Goal: Task Accomplishment & Management: Use online tool/utility

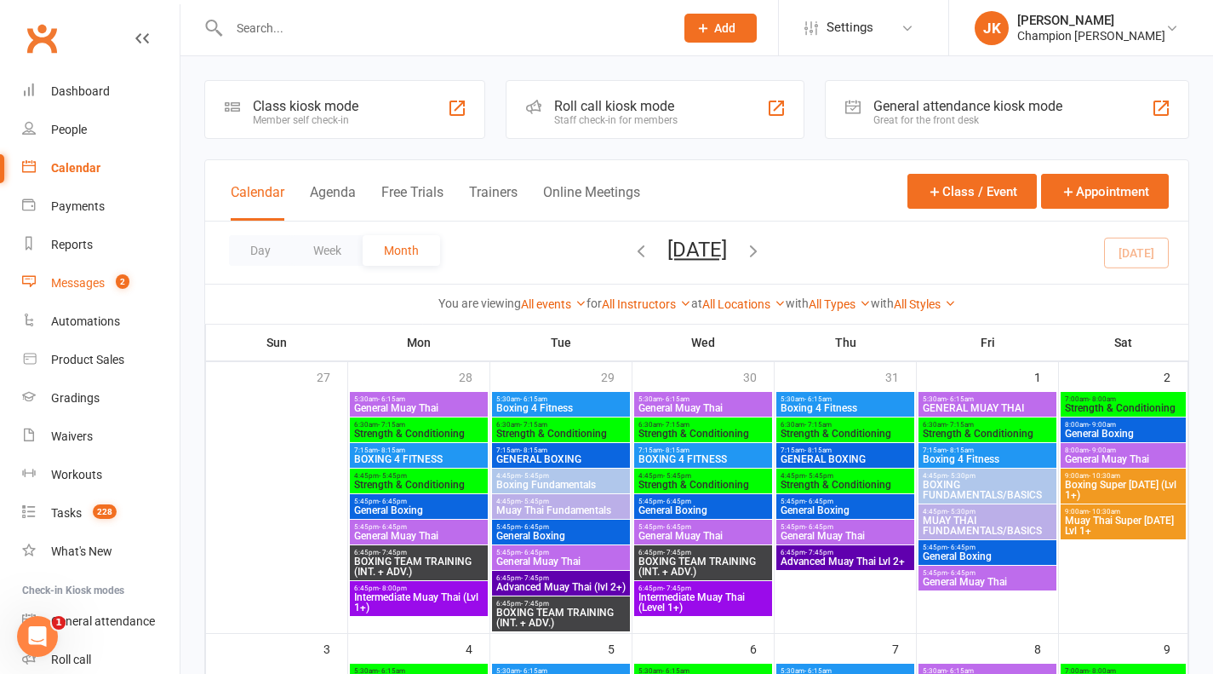
drag, startPoint x: 0, startPoint y: 0, endPoint x: 94, endPoint y: 271, distance: 286.5
click at [94, 271] on link "Messages 2" at bounding box center [101, 283] width 158 height 38
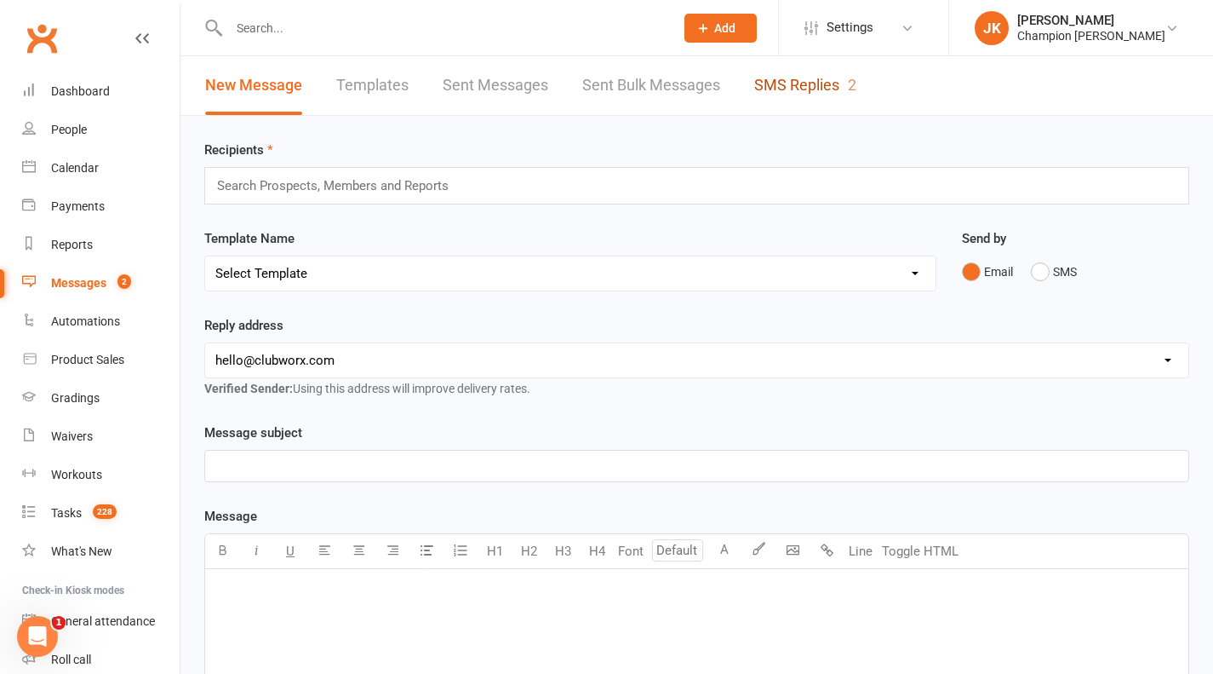
click at [767, 75] on link "SMS Replies 2" at bounding box center [805, 85] width 102 height 59
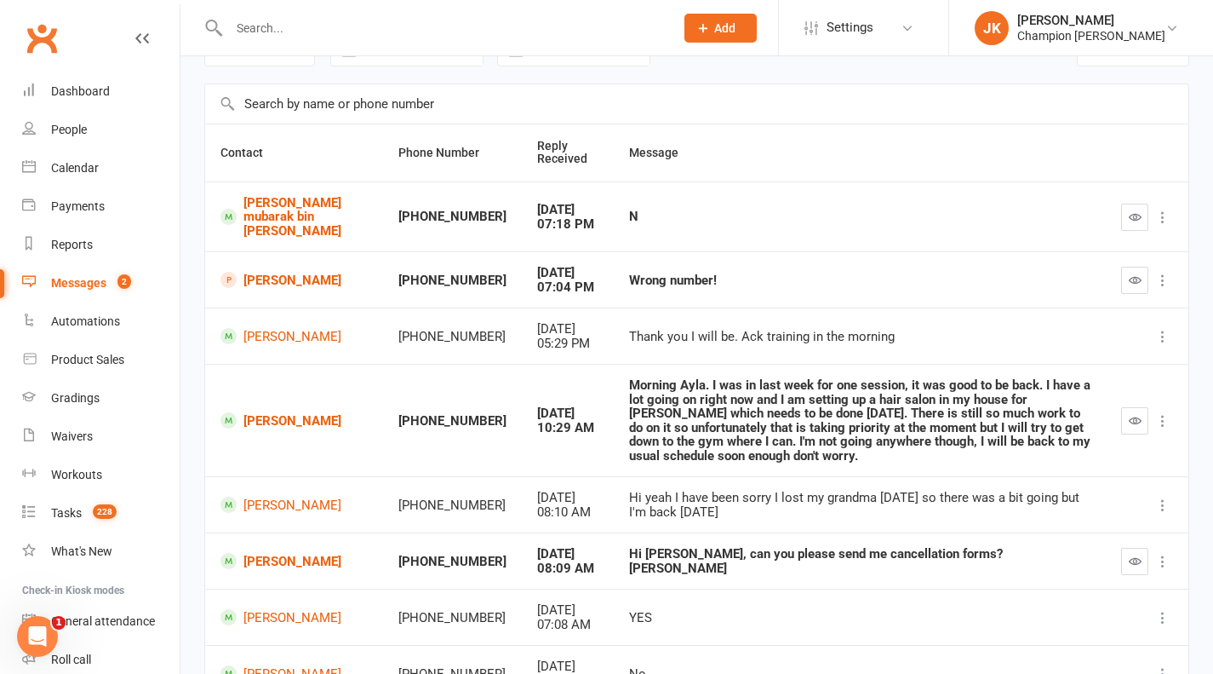
scroll to position [98, 0]
click at [279, 274] on link "[PERSON_NAME]" at bounding box center [294, 279] width 147 height 16
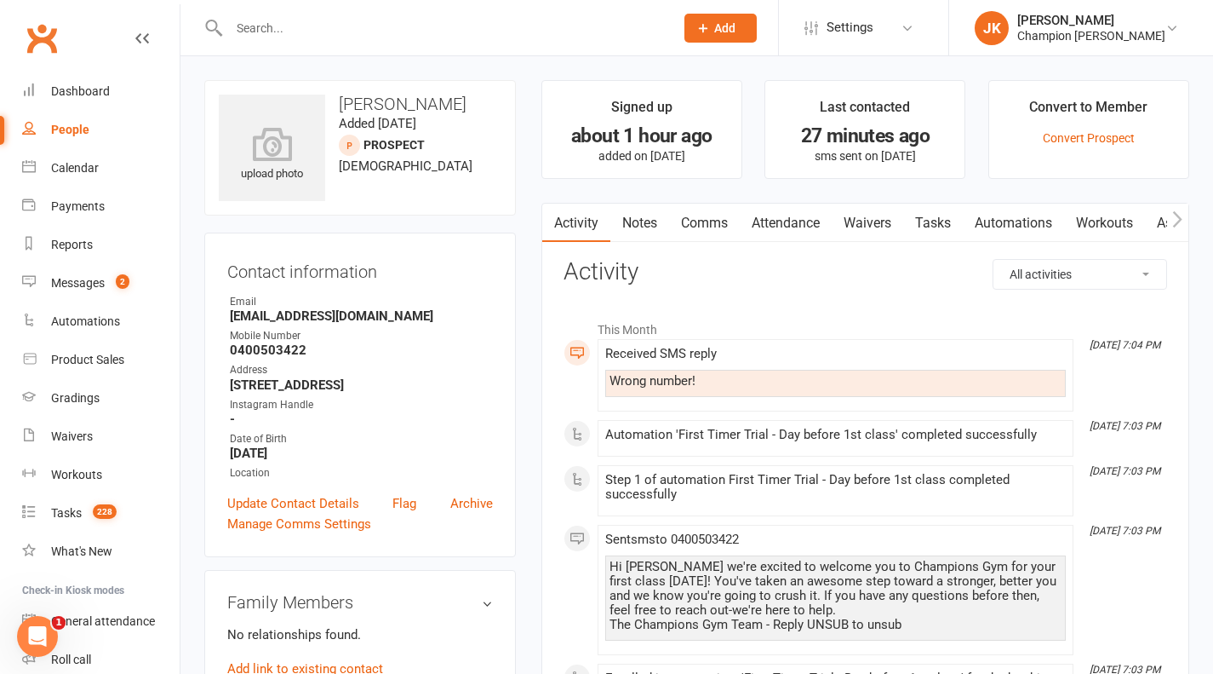
click at [880, 222] on link "Waivers" at bounding box center [868, 223] width 72 height 39
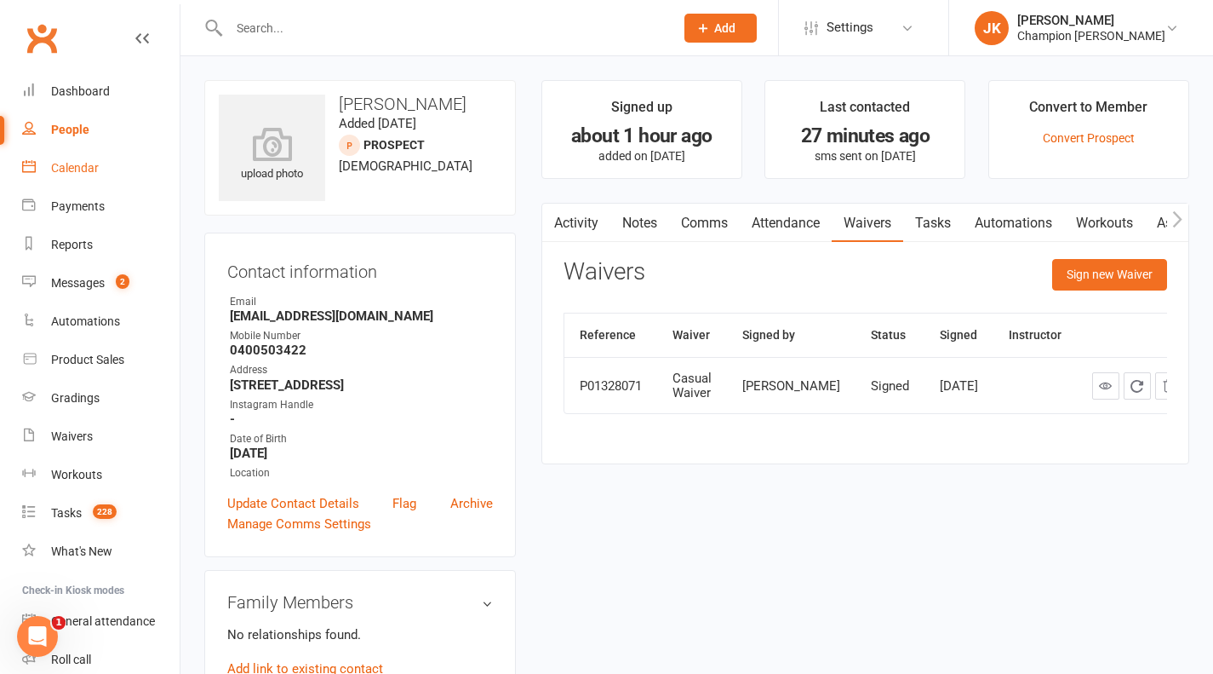
click at [57, 163] on div "Calendar" at bounding box center [75, 168] width 48 height 14
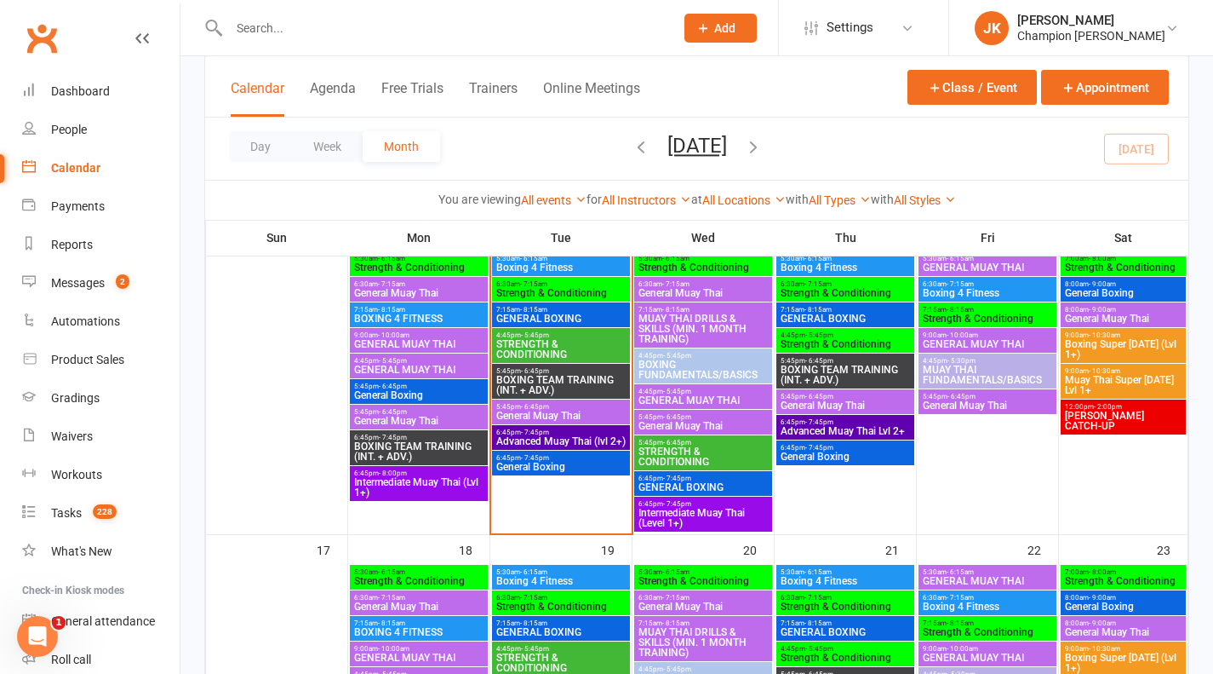
scroll to position [726, 0]
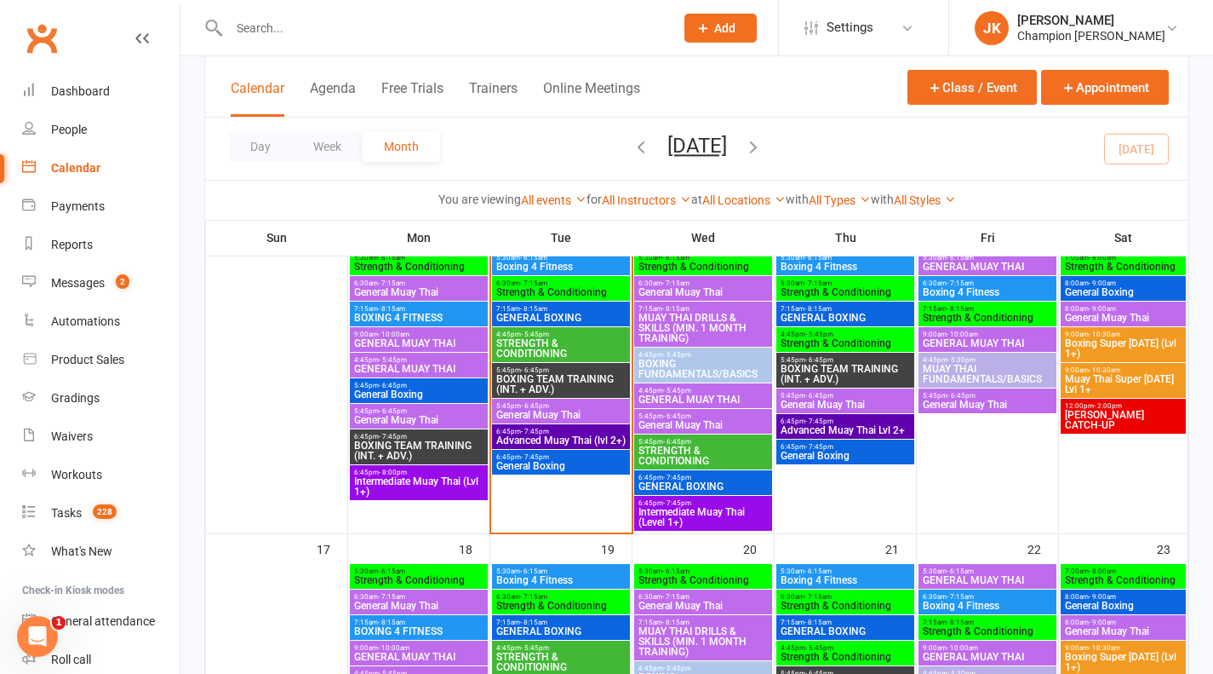
click at [559, 457] on span "6:45pm - 7:45pm" at bounding box center [561, 457] width 131 height 8
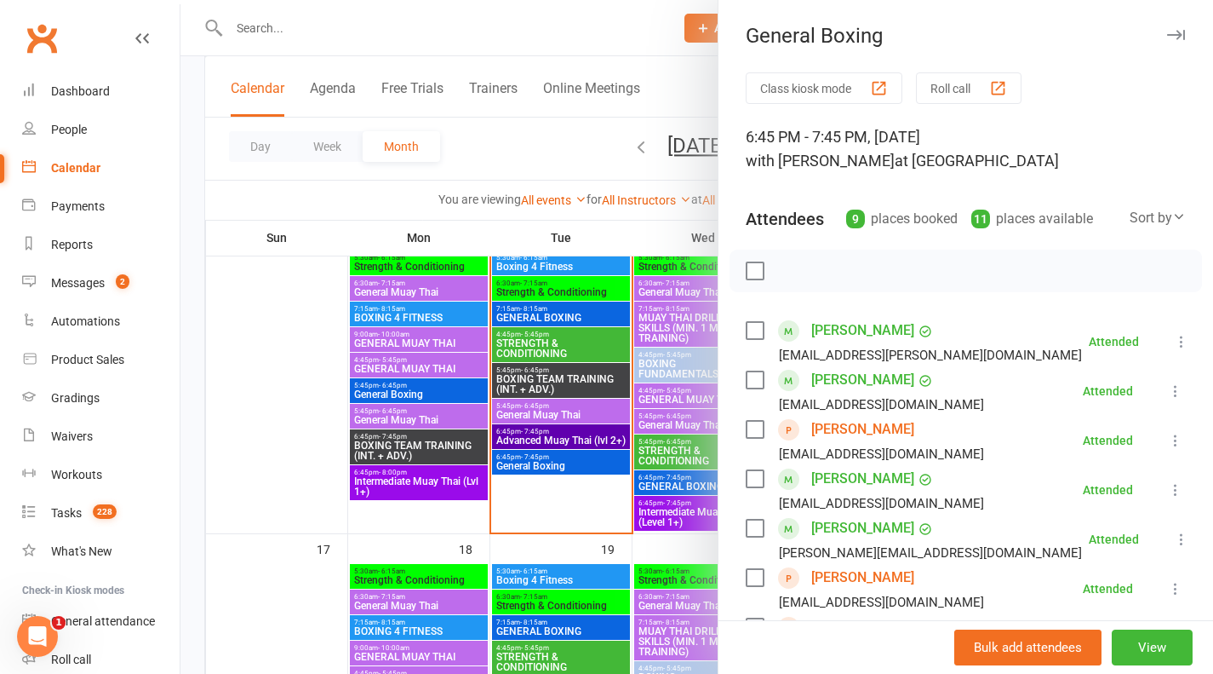
click at [980, 109] on div "Class kiosk mode Roll call 6:45 PM - 7:45 PM, [DATE] with [PERSON_NAME] at [GEO…" at bounding box center [966, 569] width 495 height 995
click at [967, 98] on button "Roll call" at bounding box center [969, 88] width 106 height 32
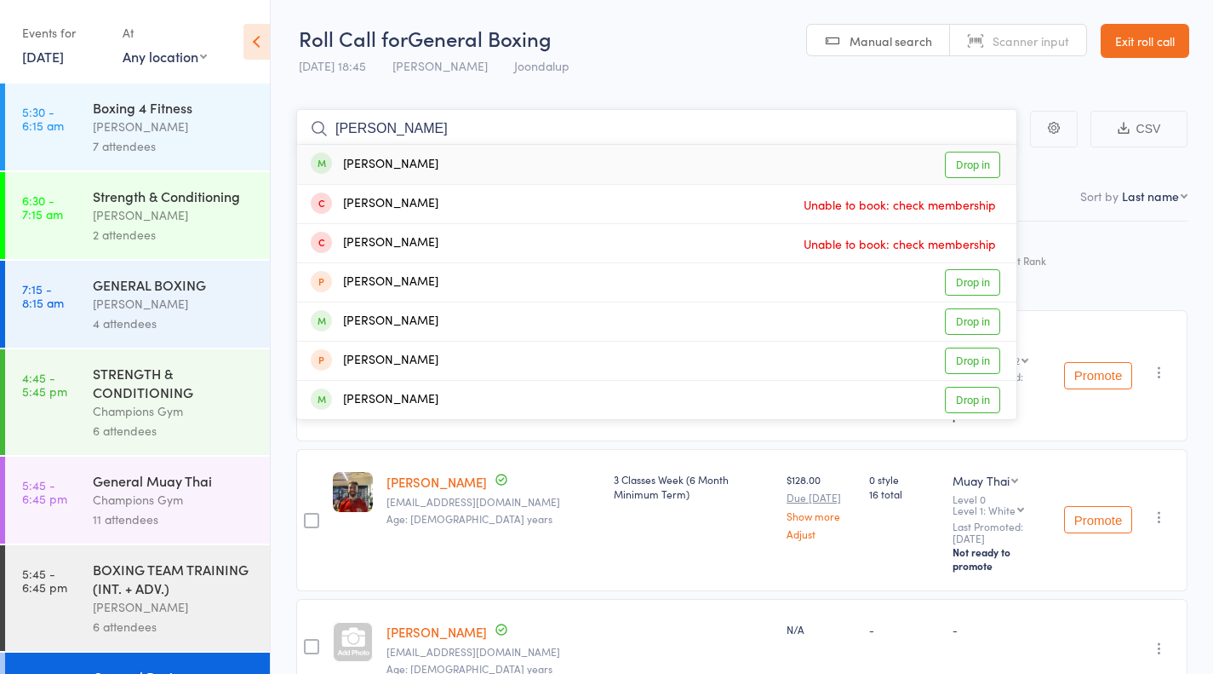
type input "krish"
click at [952, 163] on link "Drop in" at bounding box center [972, 165] width 55 height 26
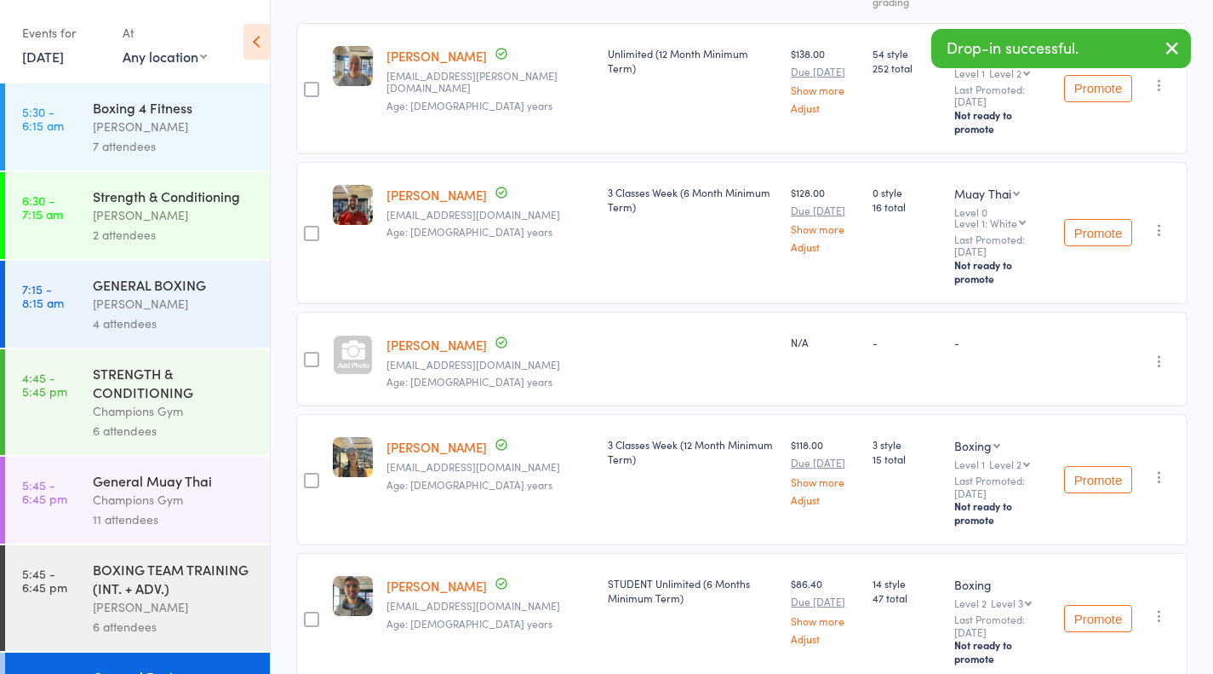
scroll to position [288, 0]
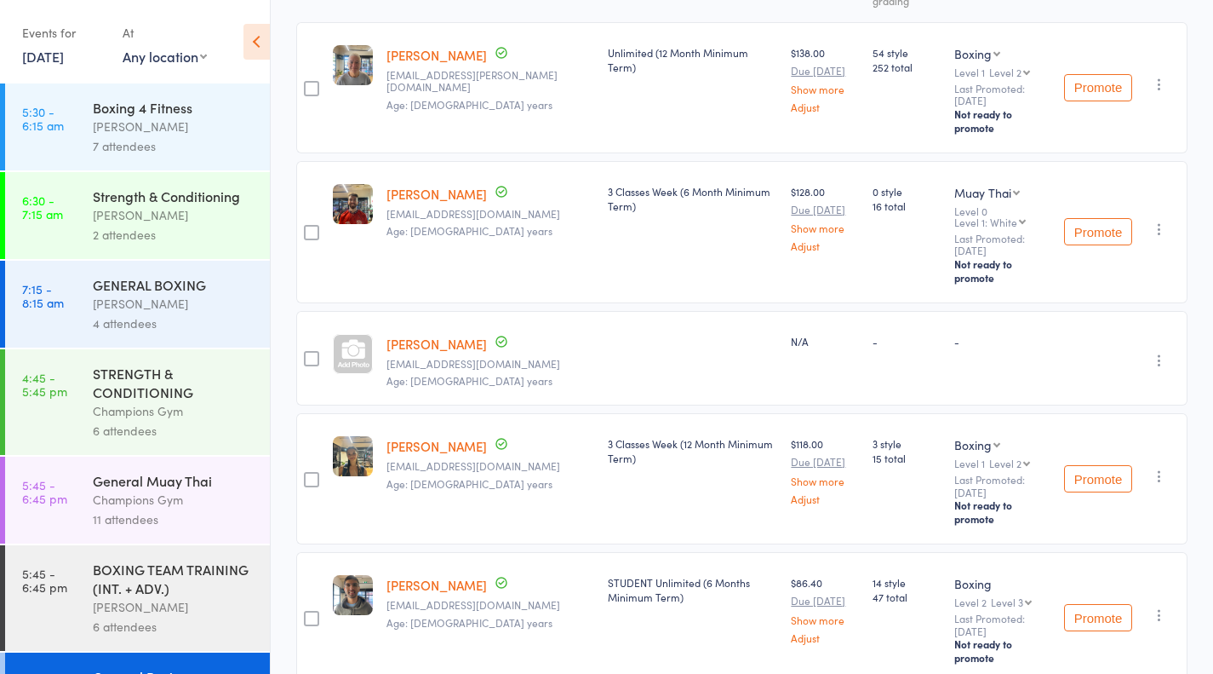
drag, startPoint x: 84, startPoint y: 43, endPoint x: 84, endPoint y: 54, distance: 11.1
click at [84, 54] on div "Events for 12 Aug, 2025 12 Aug, 2025 August 2025 Sun Mon Tue Wed Thu Fri Sat 31…" at bounding box center [63, 44] width 83 height 50
click at [64, 54] on link "12 Aug, 2025" at bounding box center [43, 56] width 42 height 19
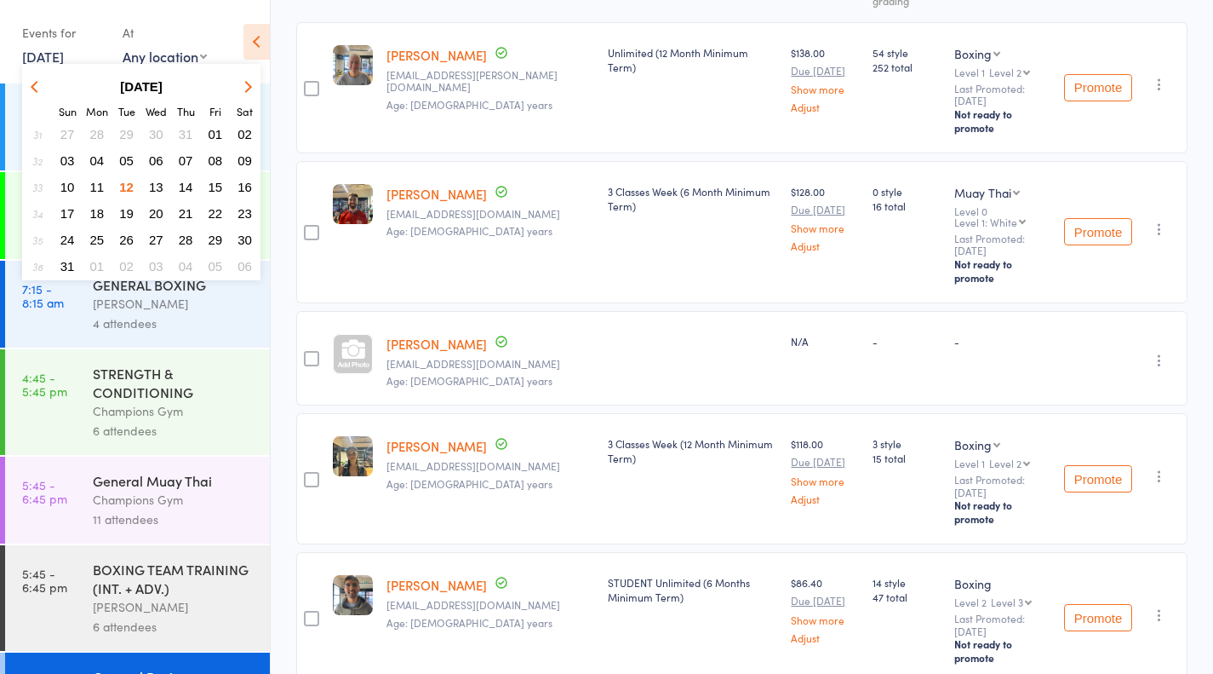
click at [161, 181] on span "13" at bounding box center [156, 187] width 14 height 14
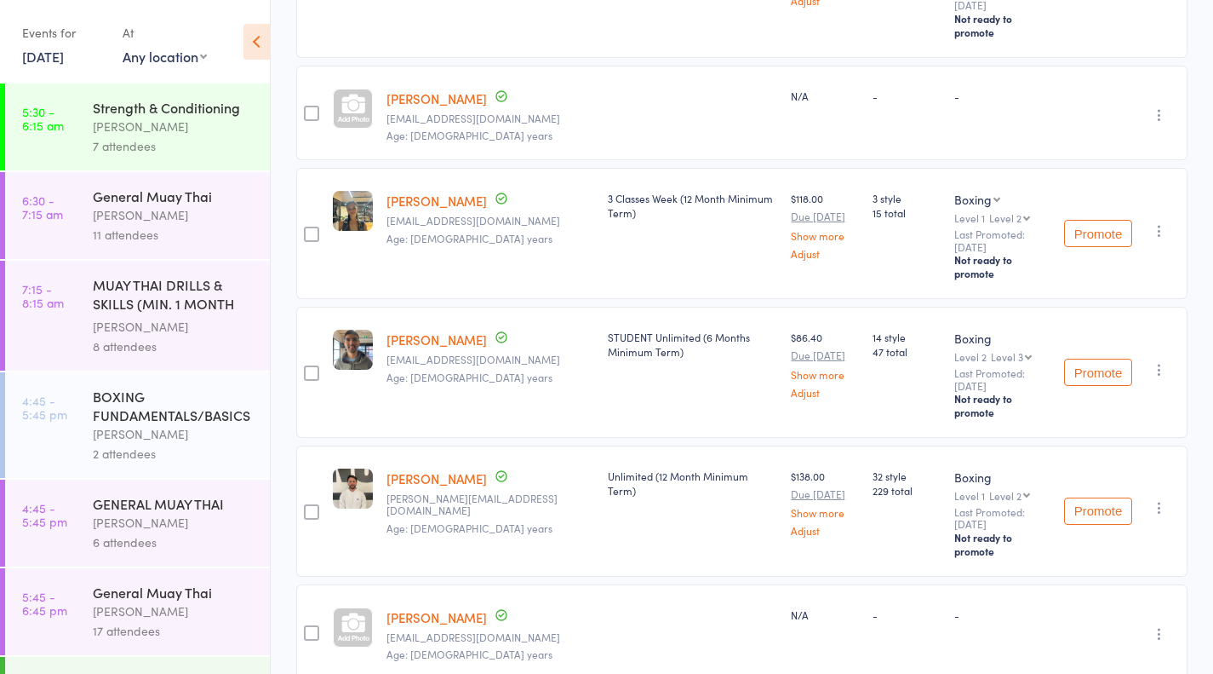
scroll to position [290, 0]
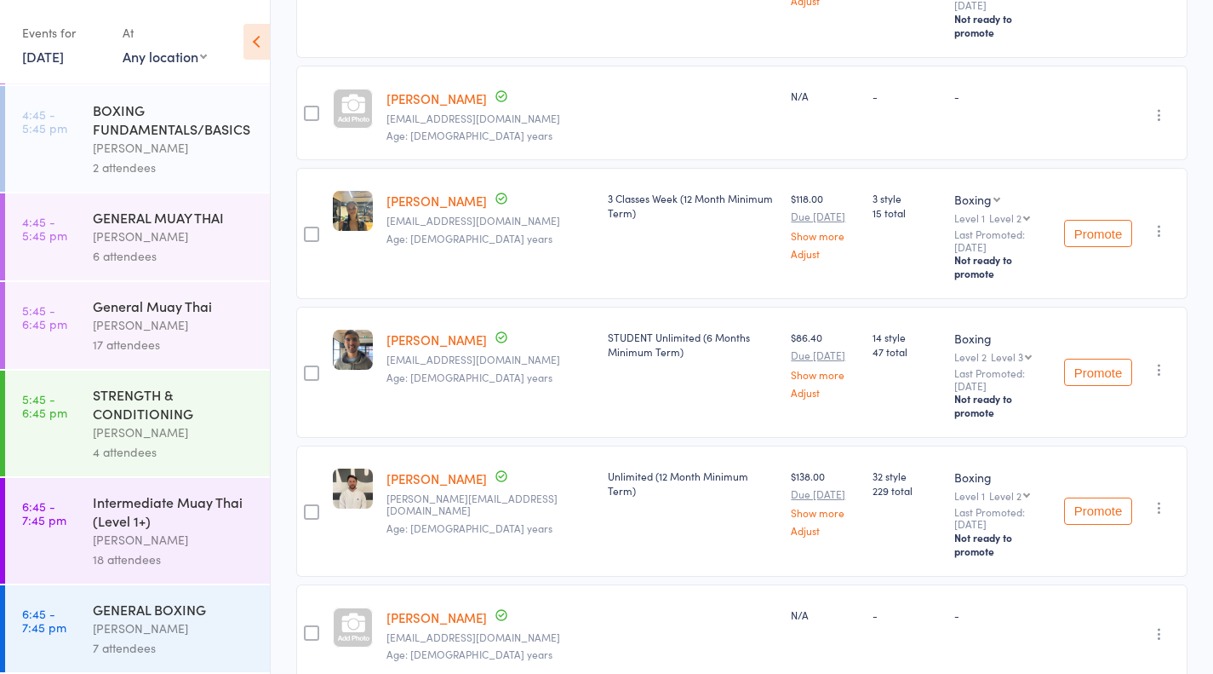
click at [142, 591] on div "GENERAL BOXING Thomas Mitchell 7 attendees" at bounding box center [181, 628] width 177 height 87
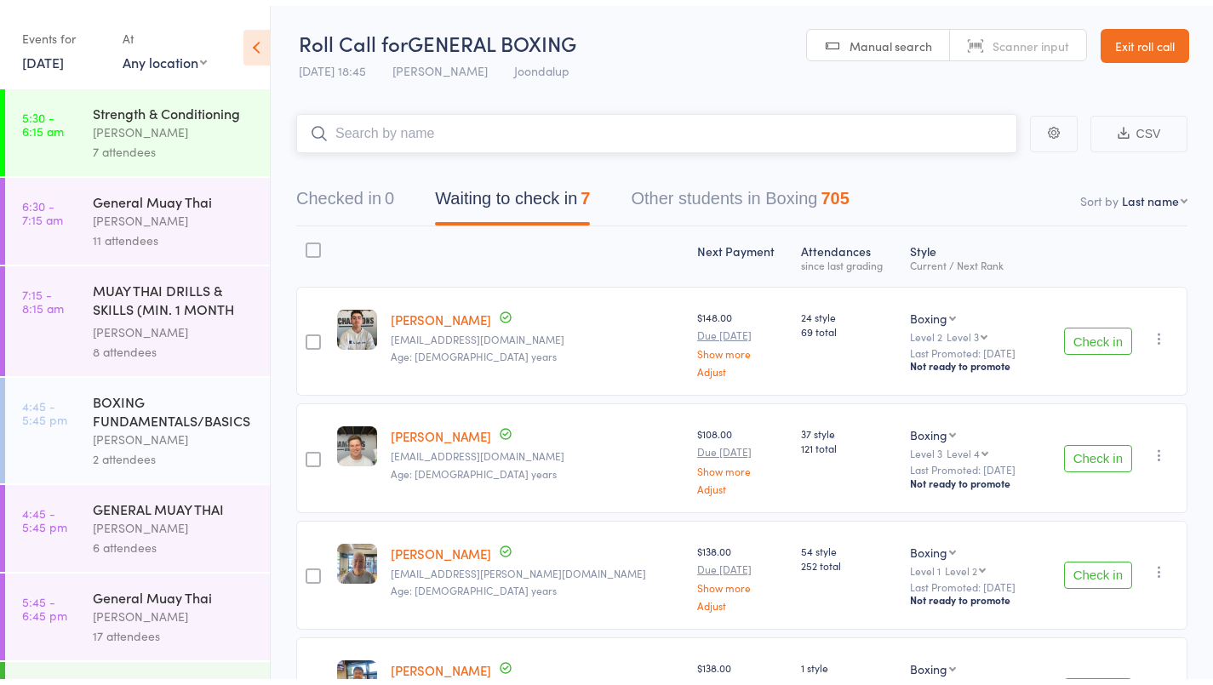
scroll to position [290, 0]
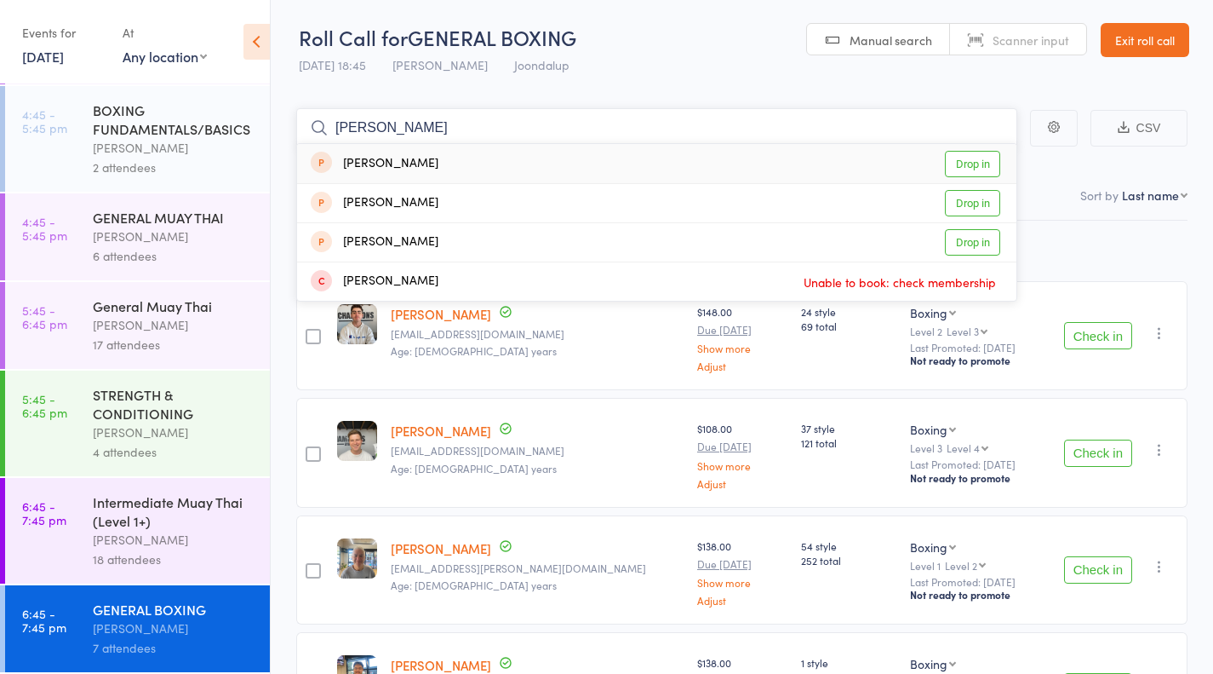
type input "mohamad"
click at [956, 160] on link "Drop in" at bounding box center [972, 164] width 55 height 26
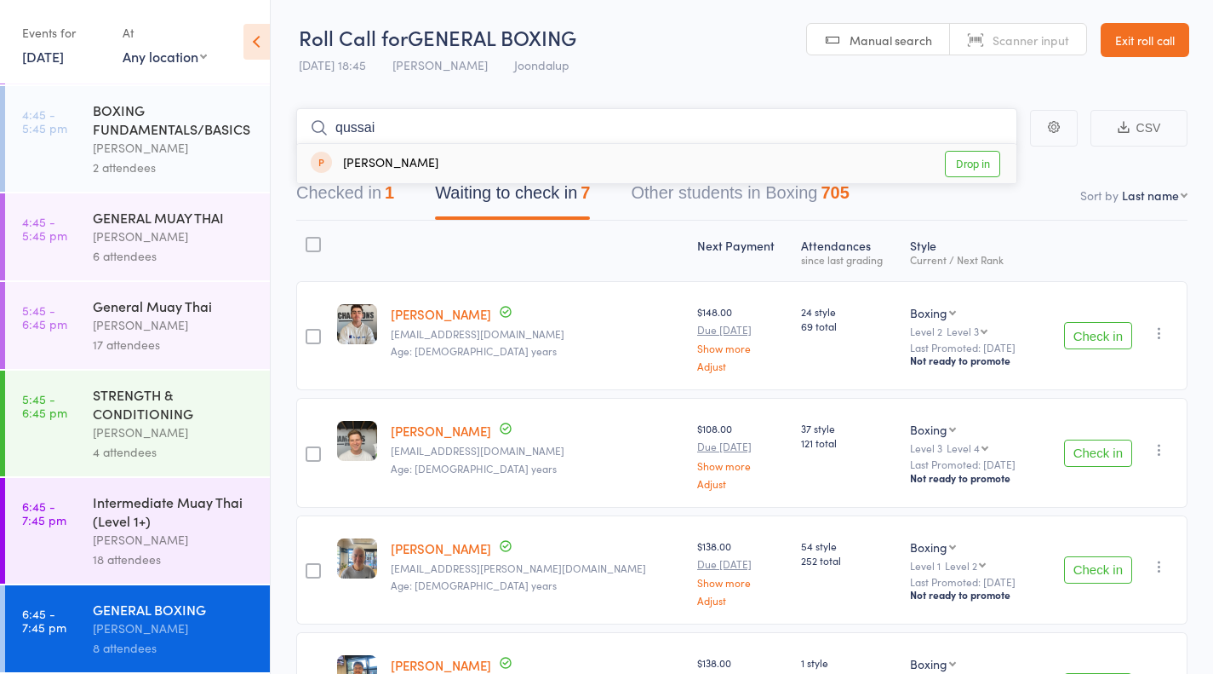
type input "qussai"
click at [984, 160] on link "Drop in" at bounding box center [972, 164] width 55 height 26
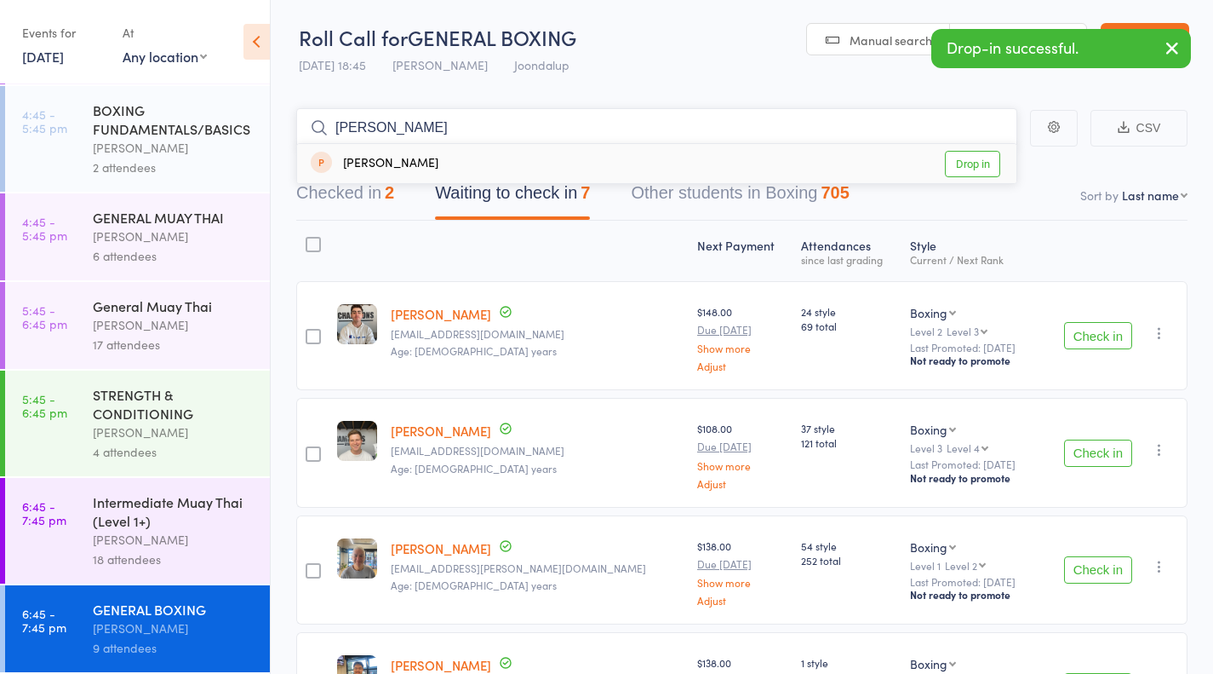
type input "abdul"
click at [984, 158] on link "Drop in" at bounding box center [972, 164] width 55 height 26
click at [359, 185] on button "Checked in 2" at bounding box center [345, 197] width 98 height 45
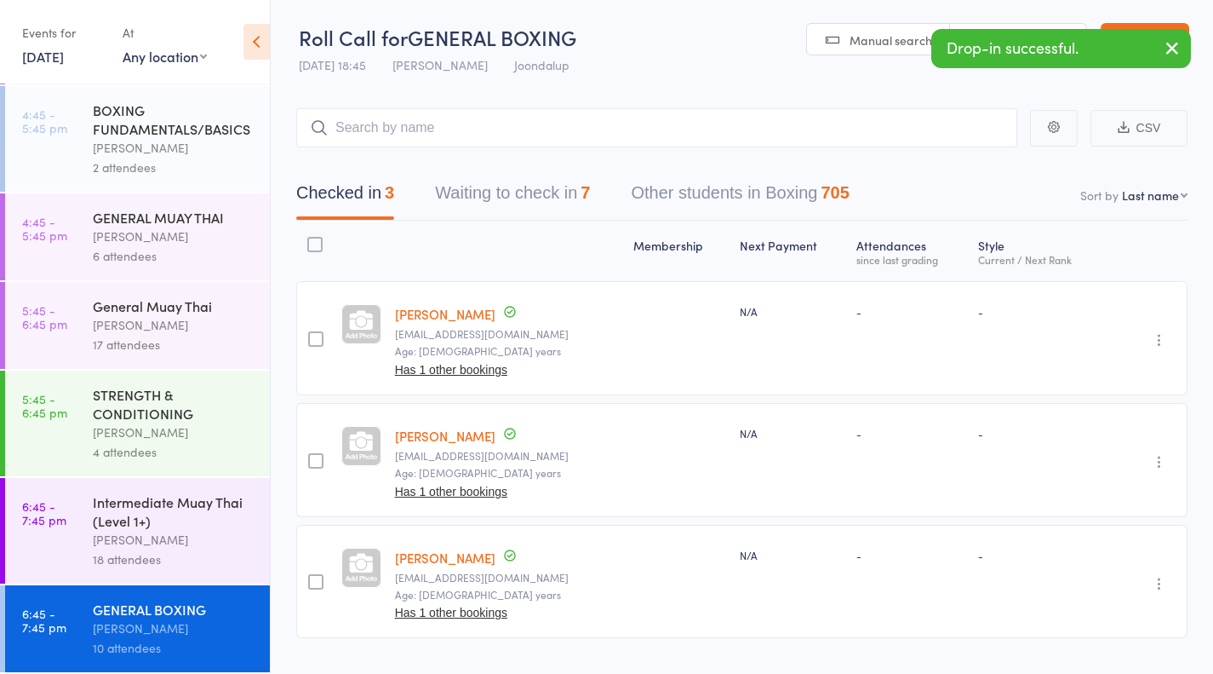
click at [1165, 343] on icon "button" at bounding box center [1159, 339] width 17 height 17
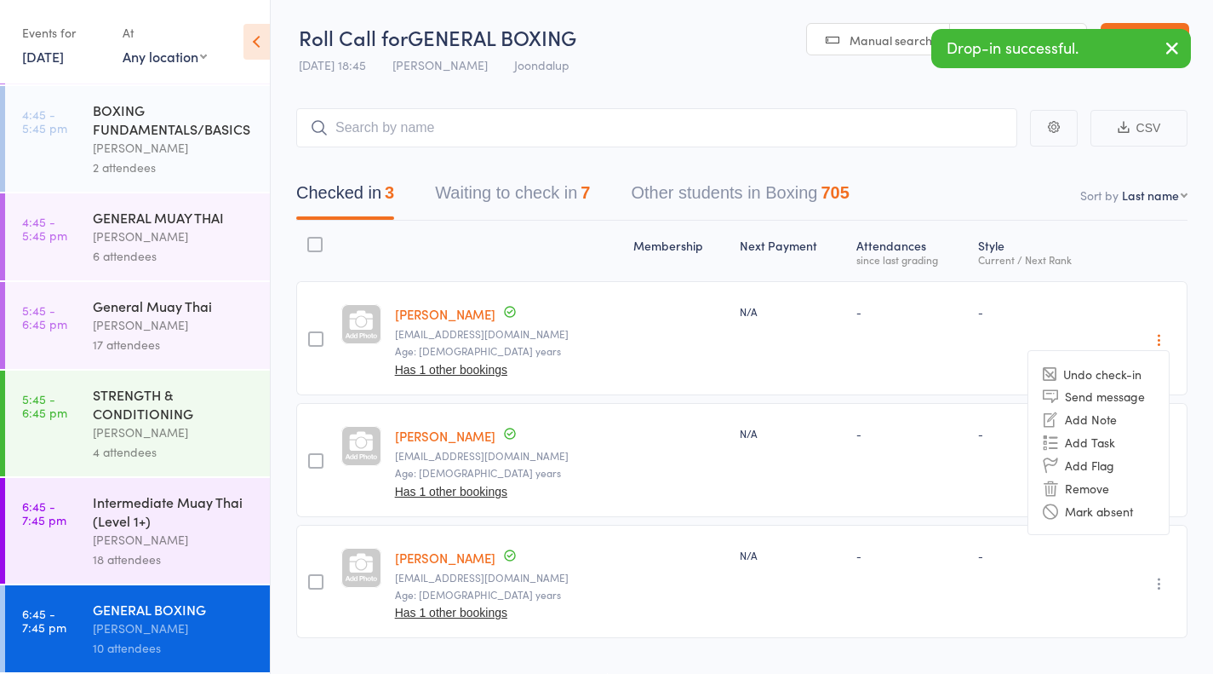
click at [1143, 377] on li "Undo check-in" at bounding box center [1099, 373] width 141 height 21
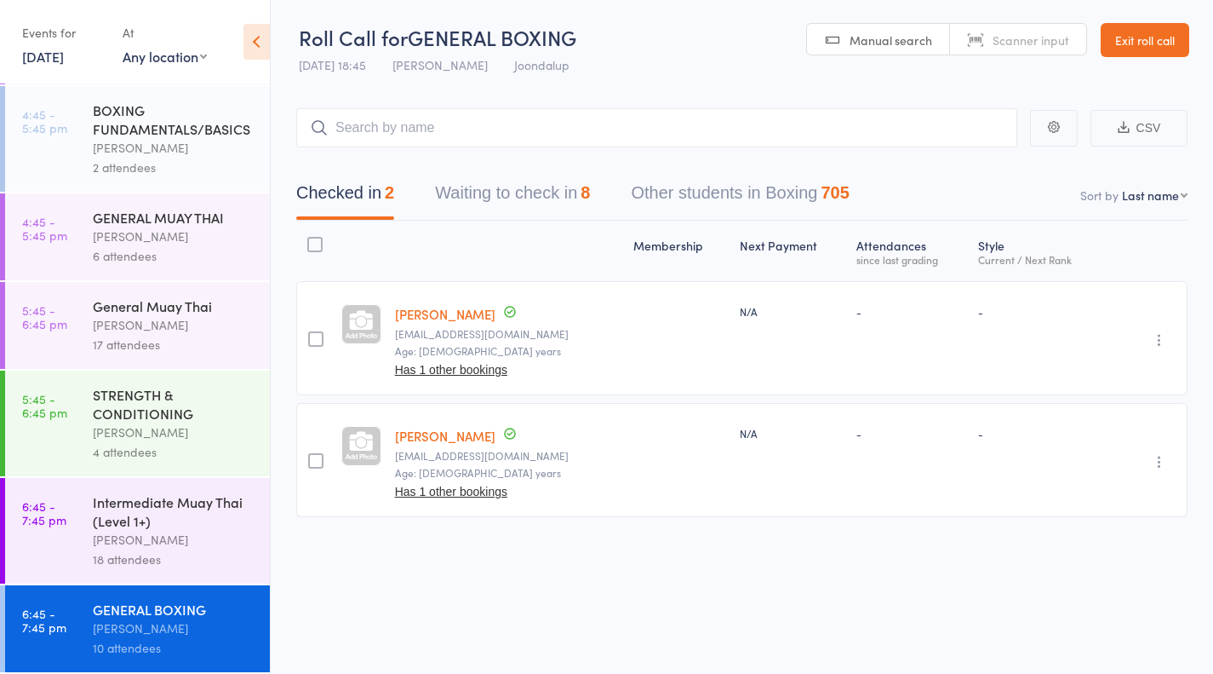
click at [1167, 341] on icon "button" at bounding box center [1159, 339] width 17 height 17
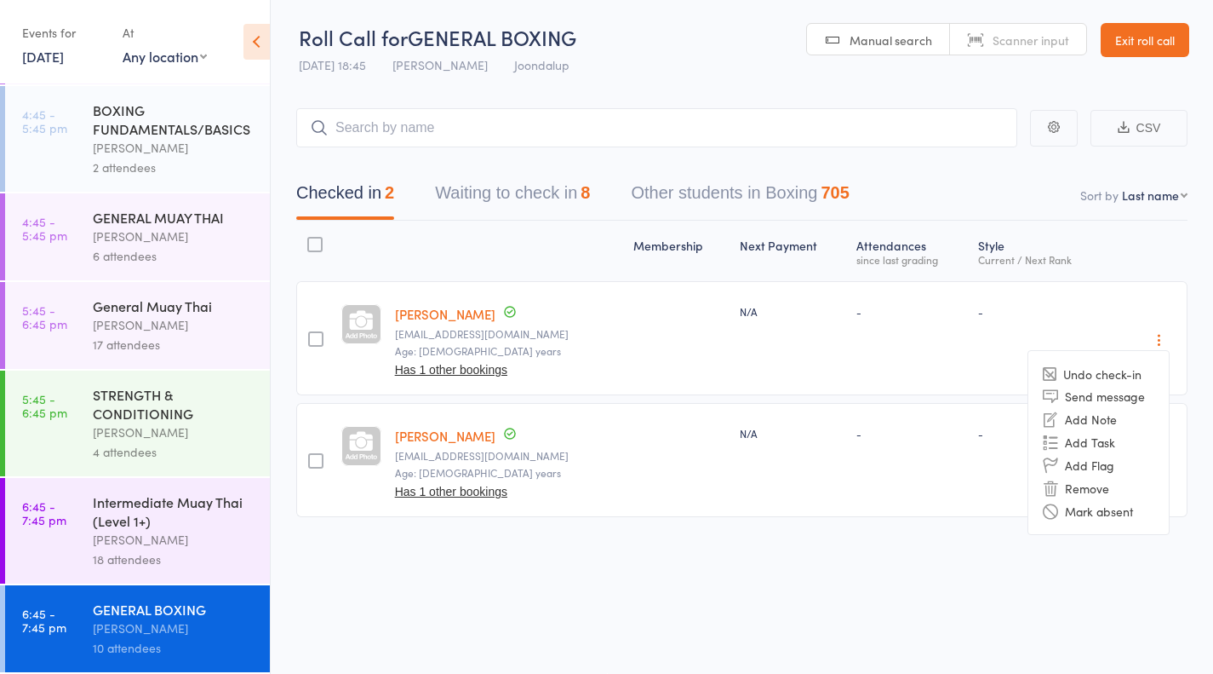
click at [1143, 376] on li "Undo check-in" at bounding box center [1099, 373] width 141 height 21
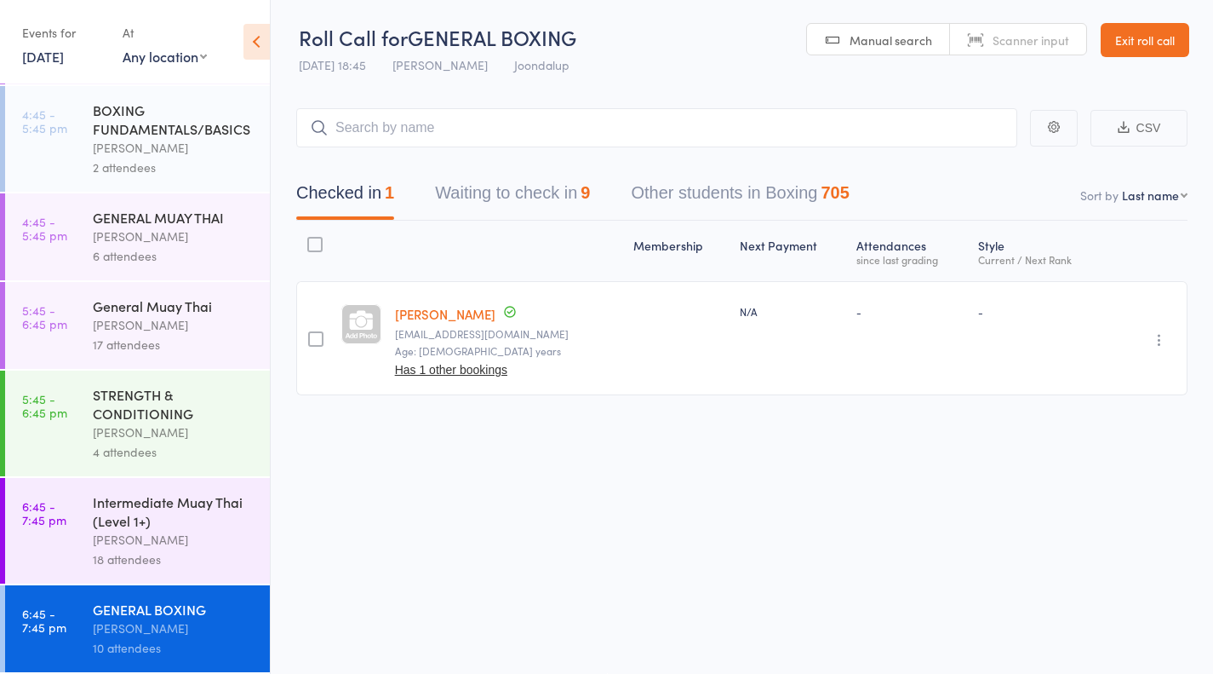
click at [1162, 335] on icon "button" at bounding box center [1159, 339] width 17 height 17
click at [1123, 376] on li "Undo check-in" at bounding box center [1099, 373] width 141 height 21
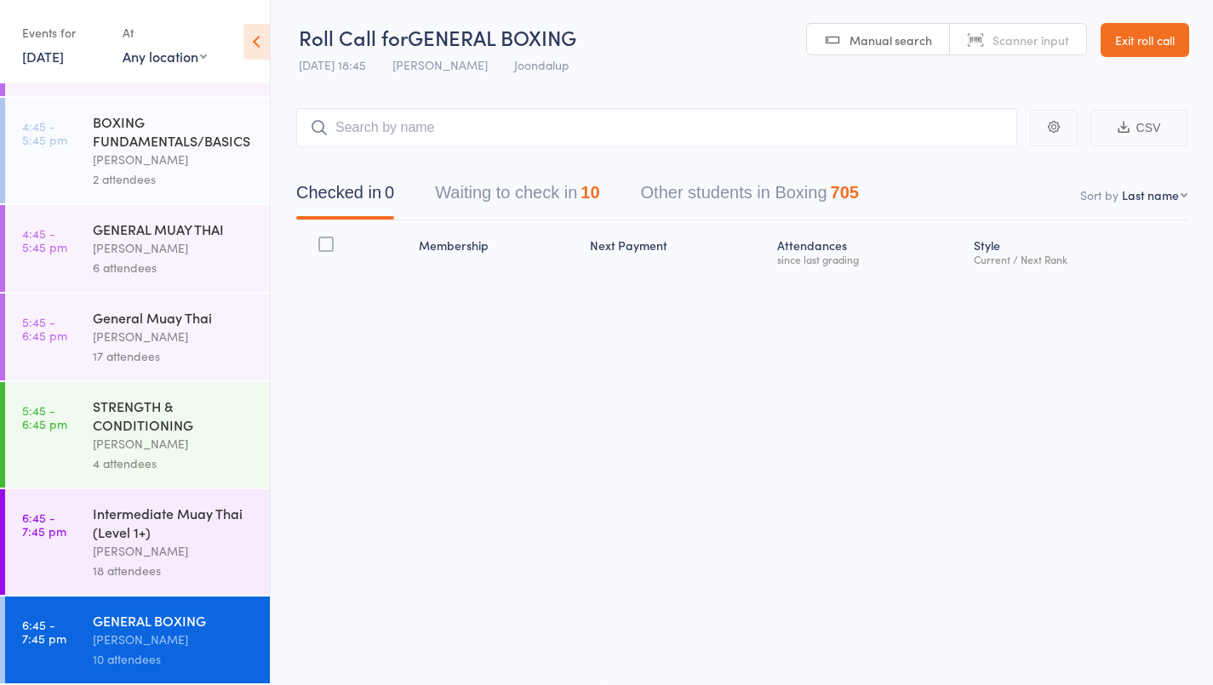
scroll to position [278, 0]
